Goal: Information Seeking & Learning: Find contact information

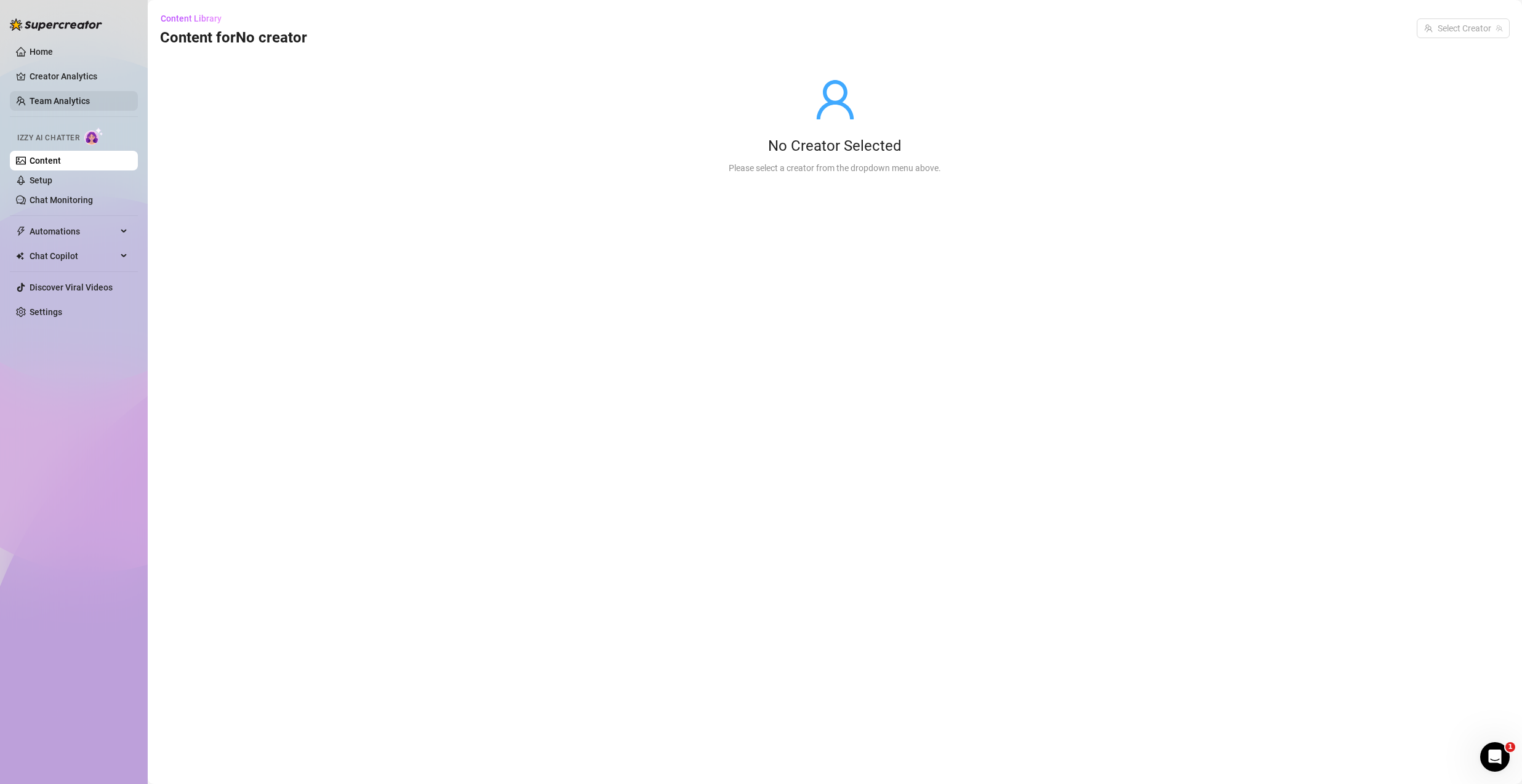
click at [58, 96] on link "Team Analytics" at bounding box center [59, 100] width 60 height 10
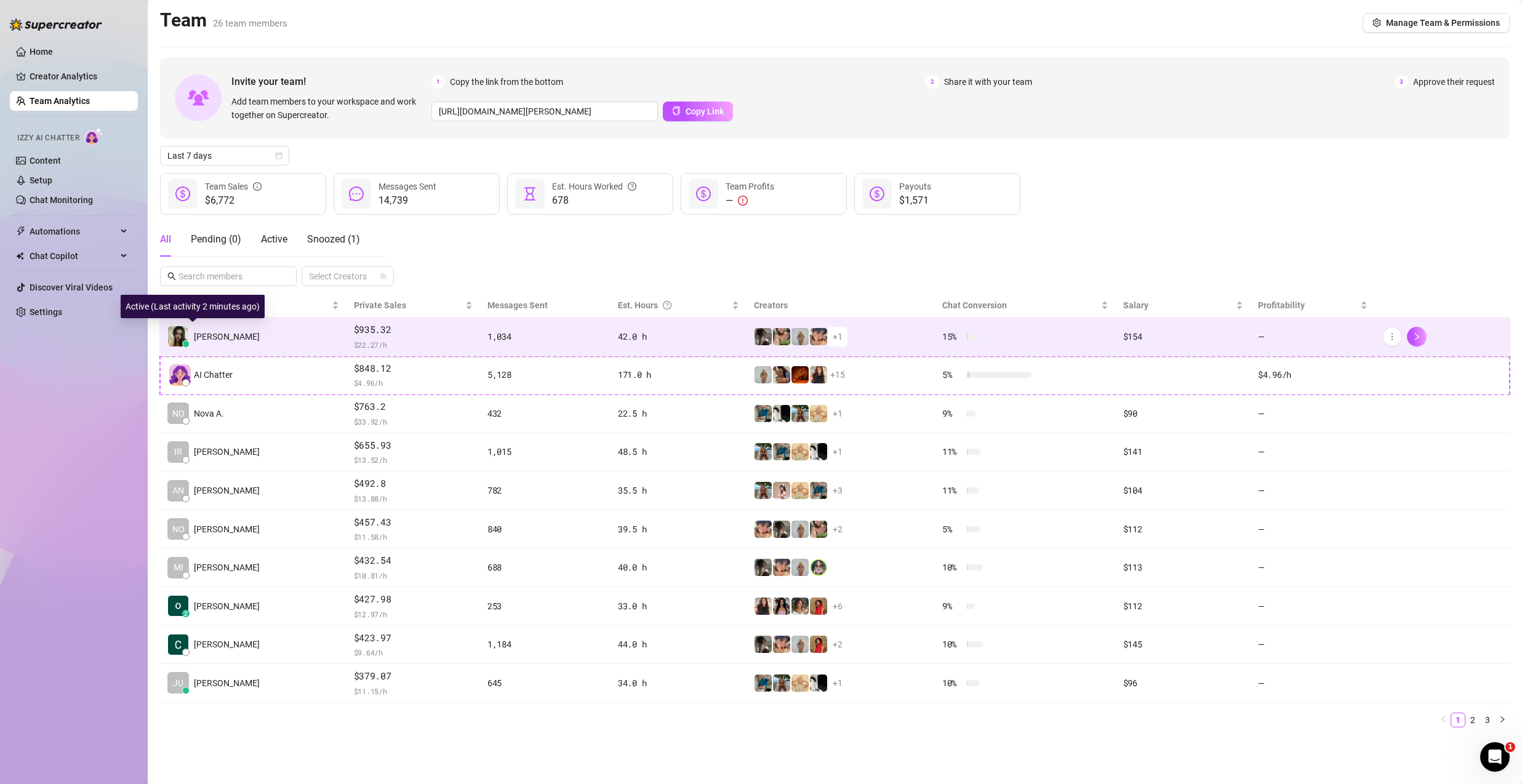
click at [210, 336] on span "[PERSON_NAME]" at bounding box center [227, 337] width 66 height 14
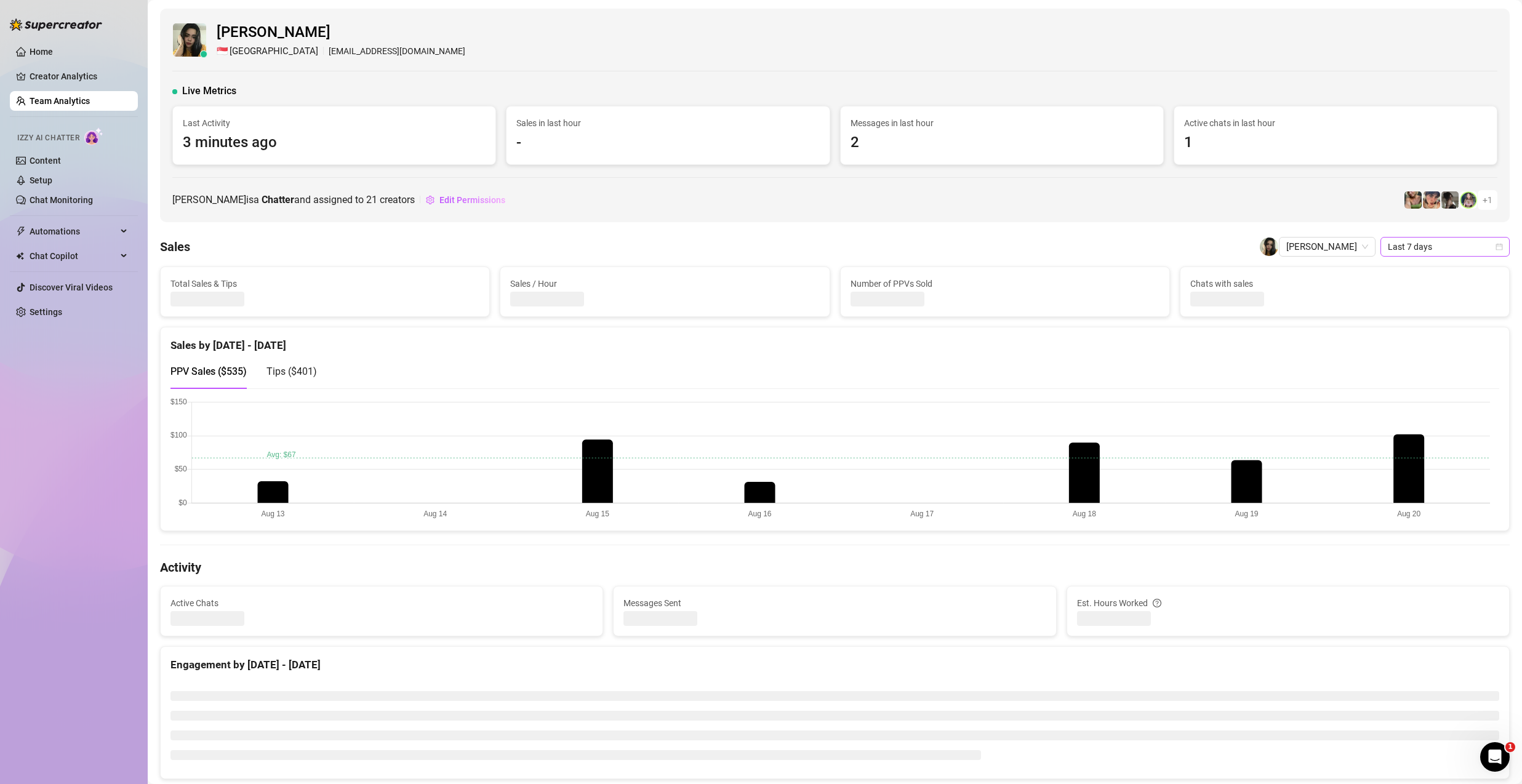
click at [1495, 247] on icon "calendar" at bounding box center [1498, 246] width 7 height 7
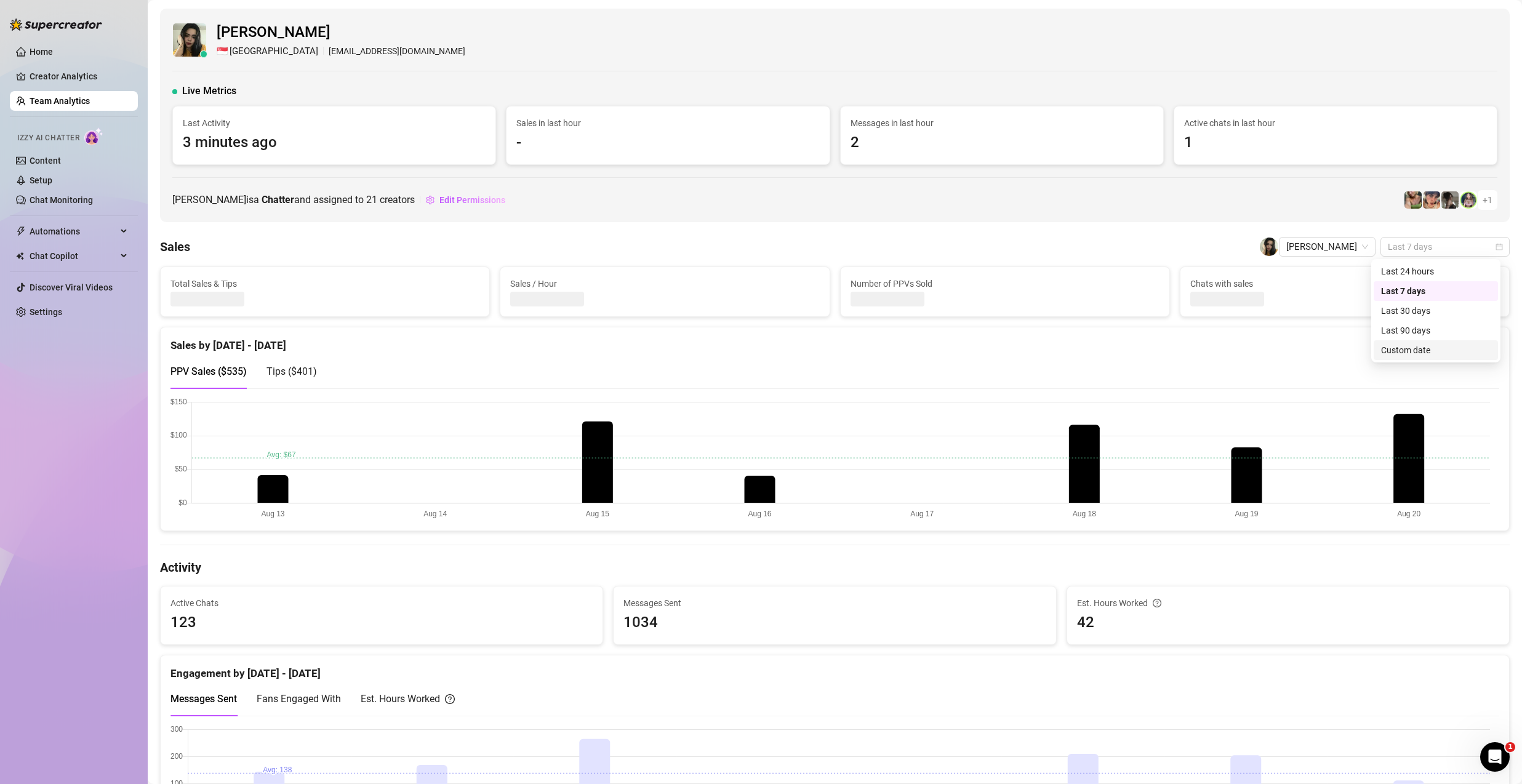
click at [1437, 353] on div "Custom date" at bounding box center [1435, 351] width 109 height 14
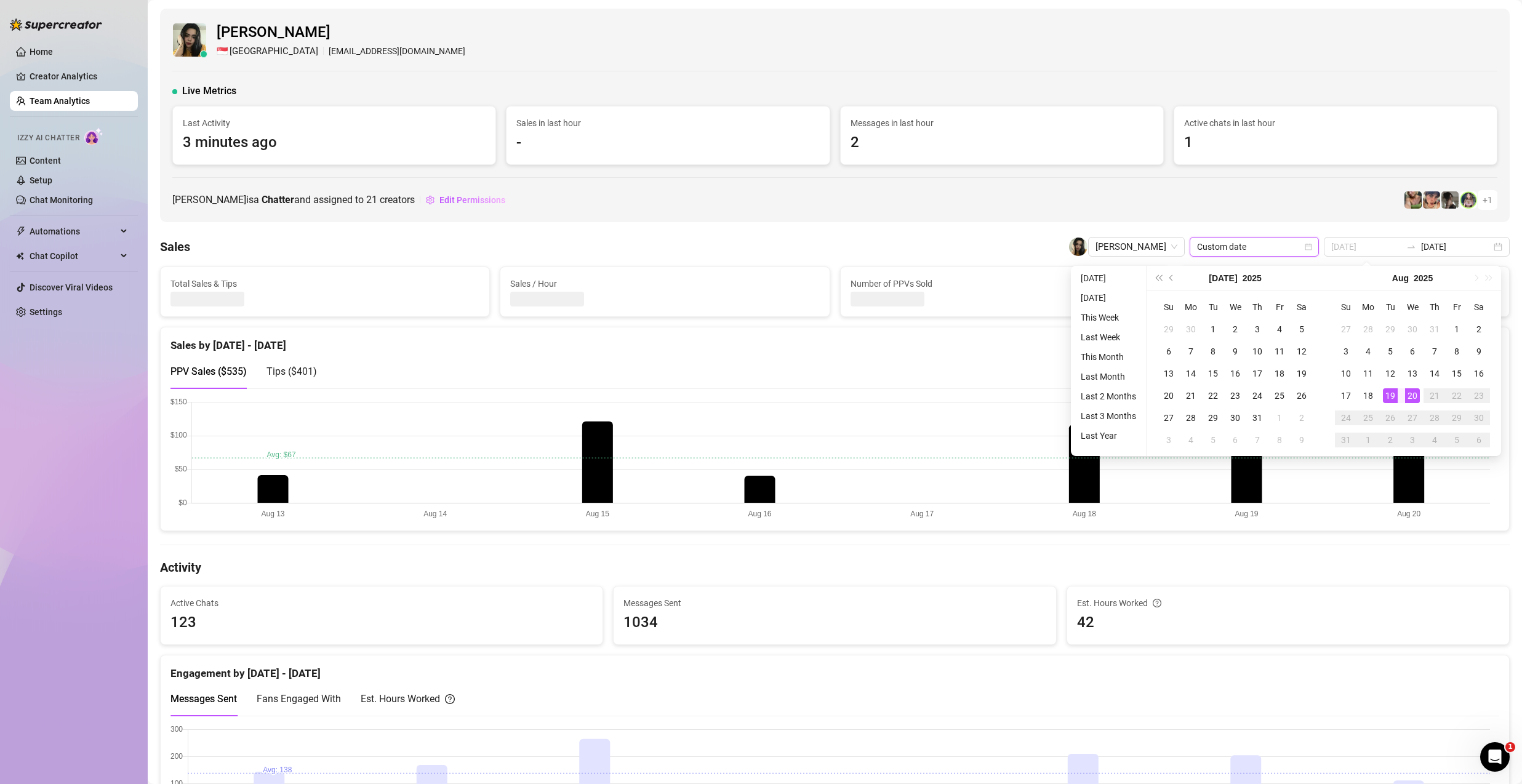
click at [1390, 398] on div "19" at bounding box center [1390, 395] width 15 height 15
click at [1392, 396] on div "19" at bounding box center [1390, 395] width 15 height 15
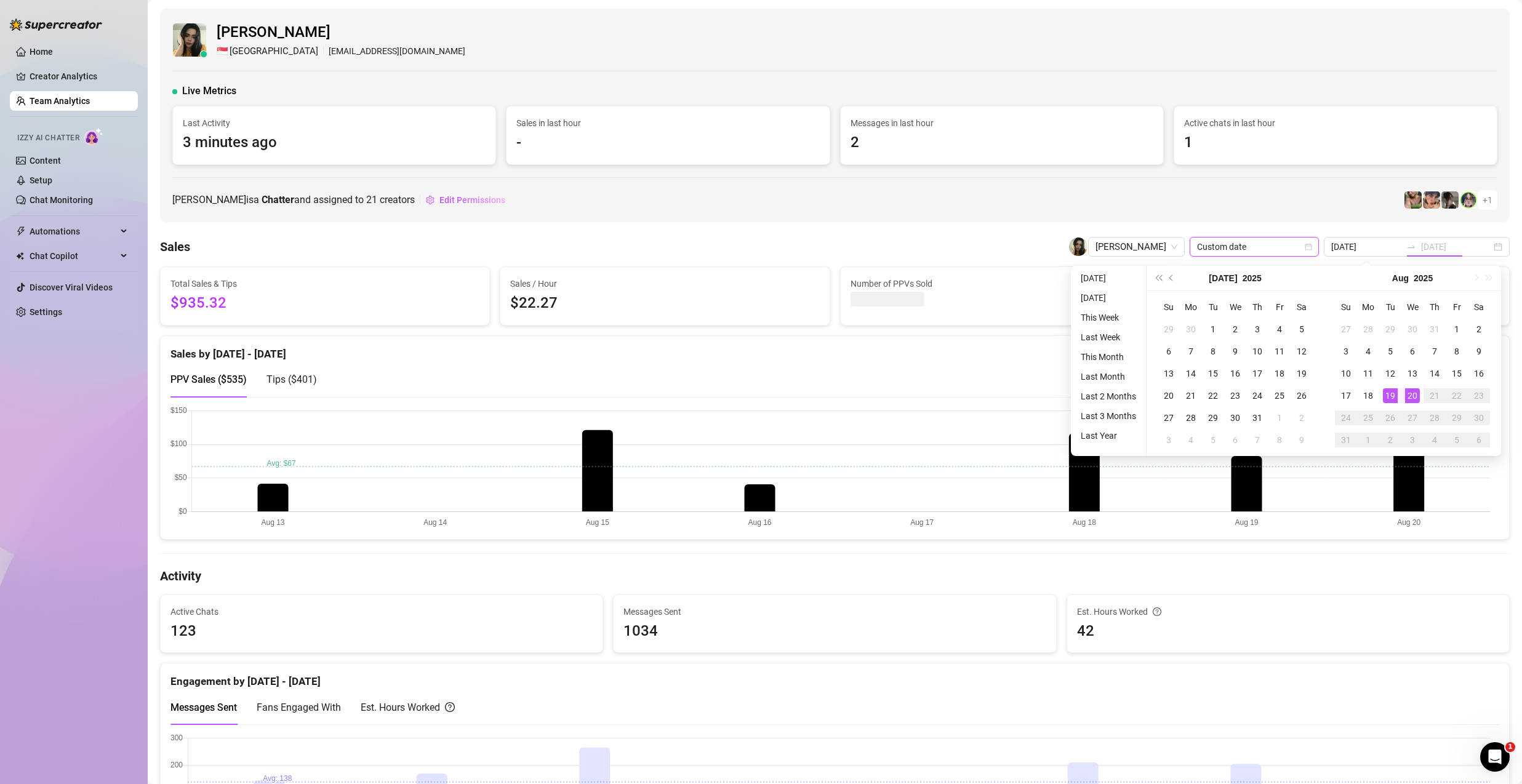
type input "[DATE]"
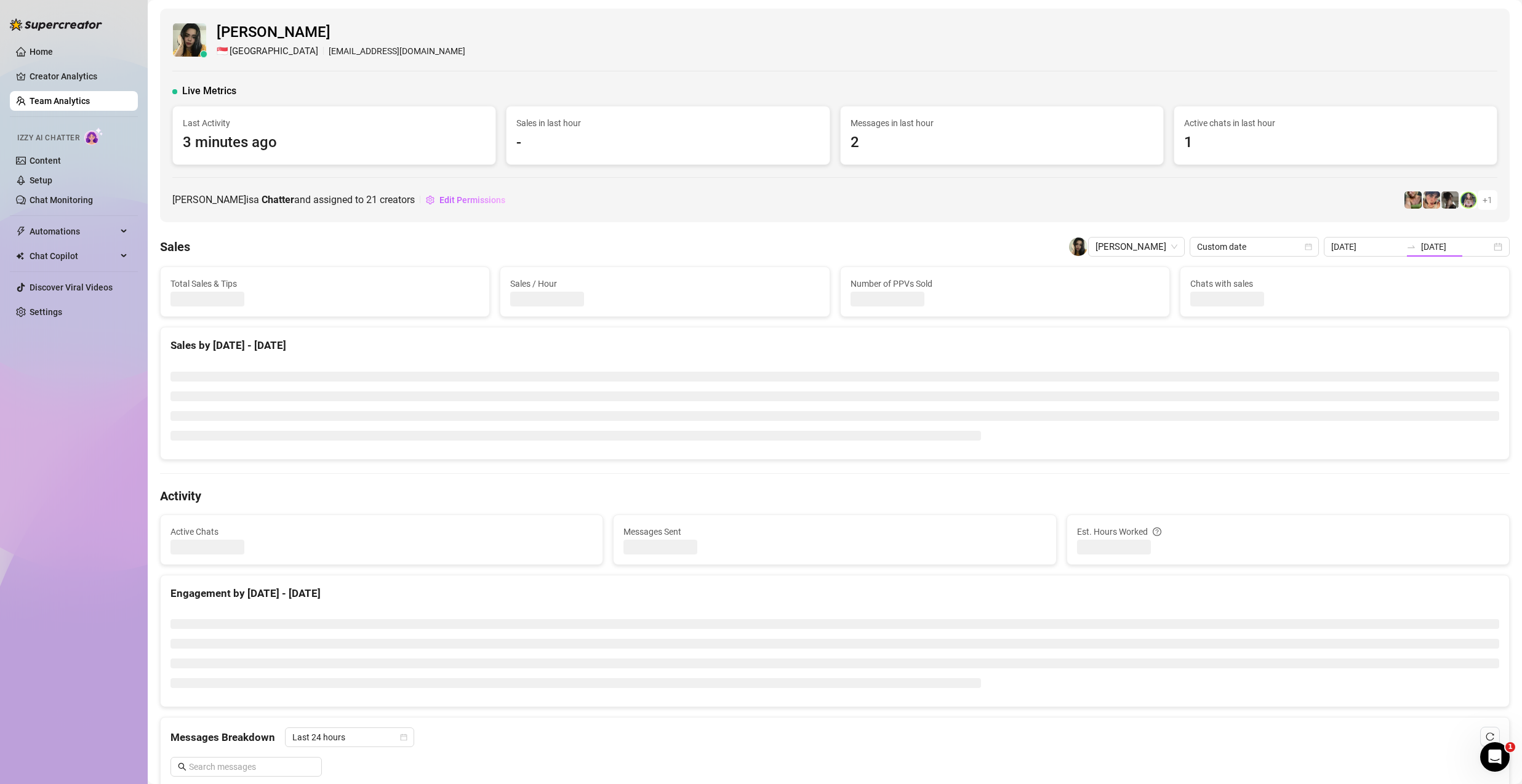
type input "[DATE]"
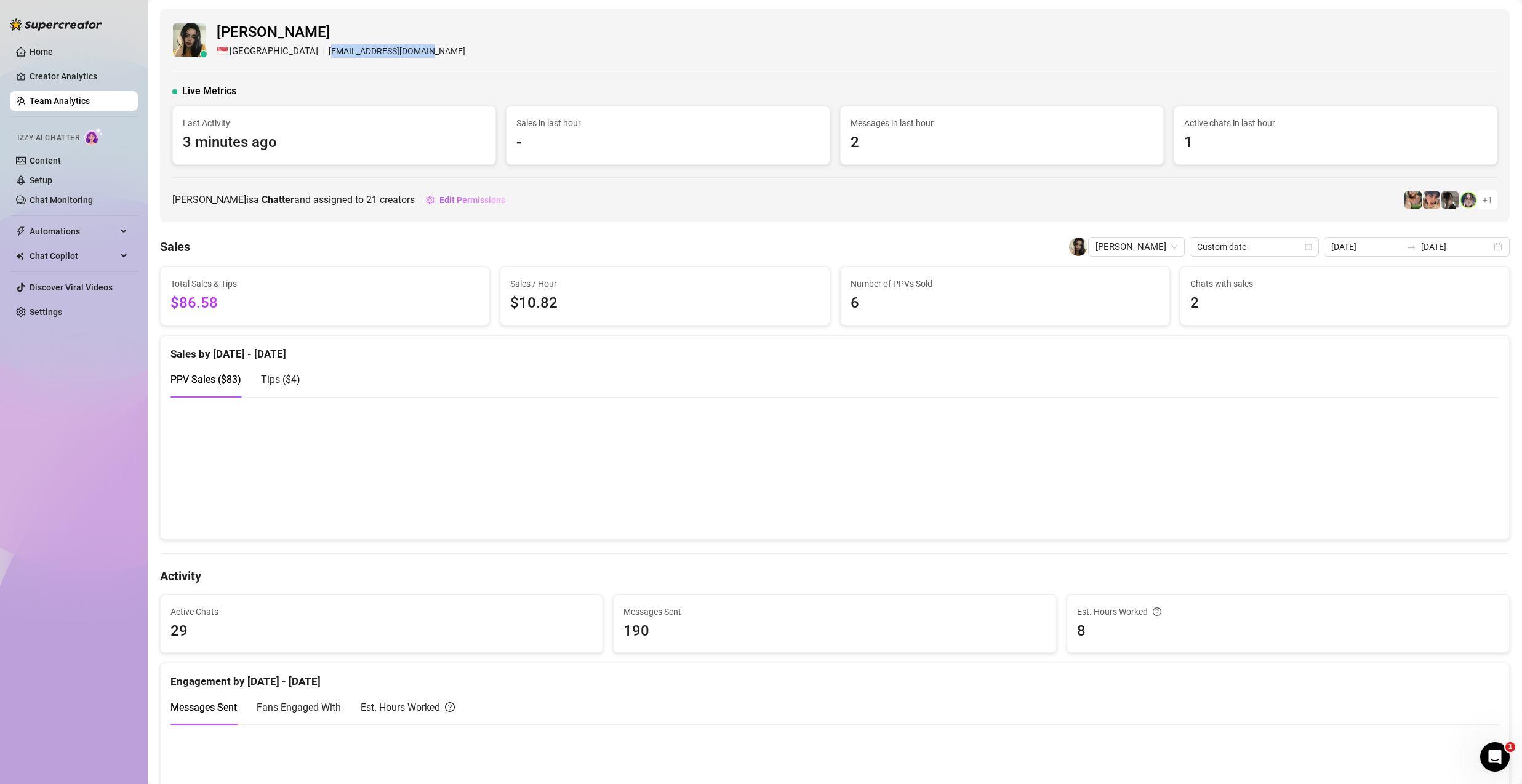
drag, startPoint x: 284, startPoint y: 50, endPoint x: 366, endPoint y: 55, distance: 82.2
click at [370, 54] on div "🇸🇬 [GEOGRAPHIC_DATA] [EMAIL_ADDRESS][DOMAIN_NAME]" at bounding box center [341, 51] width 248 height 15
drag, startPoint x: 280, startPoint y: 52, endPoint x: 423, endPoint y: 53, distance: 143.0
click at [423, 53] on div "[PERSON_NAME] 🇸🇬 [GEOGRAPHIC_DATA] [EMAIL_ADDRESS][DOMAIN_NAME]" at bounding box center [834, 39] width 1325 height 37
copy div "[EMAIL_ADDRESS][DOMAIN_NAME]"
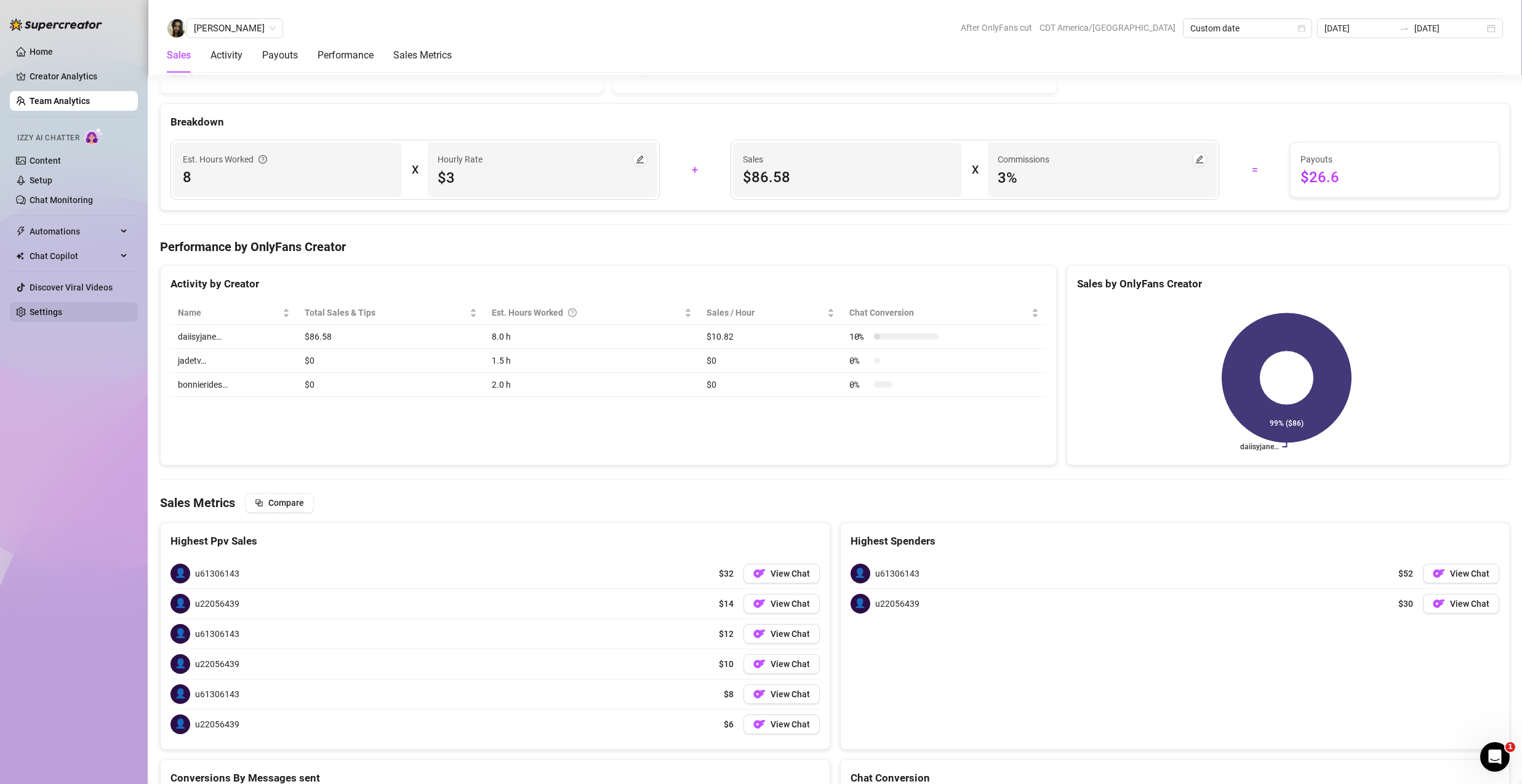
scroll to position [1591, 0]
